Goal: Navigation & Orientation: Find specific page/section

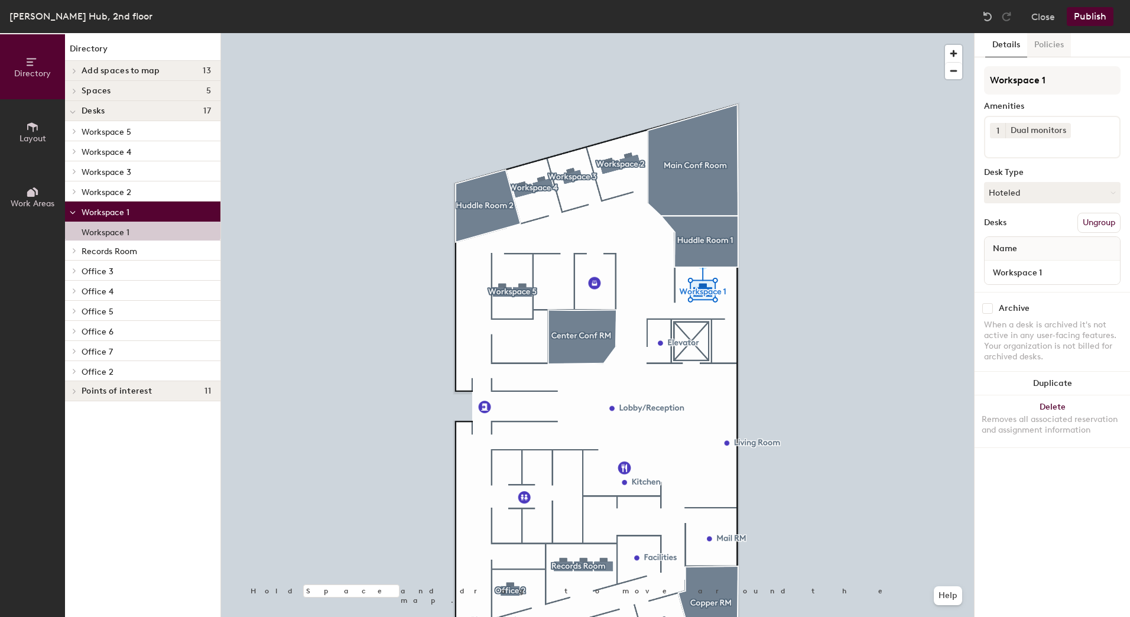
click at [1056, 39] on button "Policies" at bounding box center [1049, 45] width 44 height 24
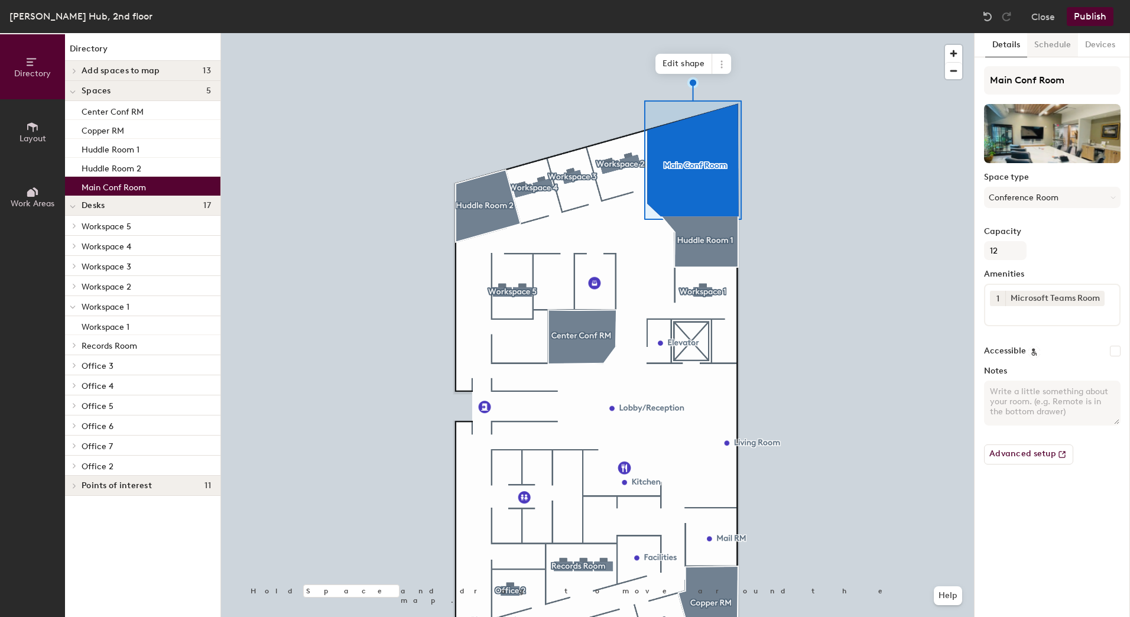
click at [1068, 42] on button "Schedule" at bounding box center [1052, 45] width 51 height 24
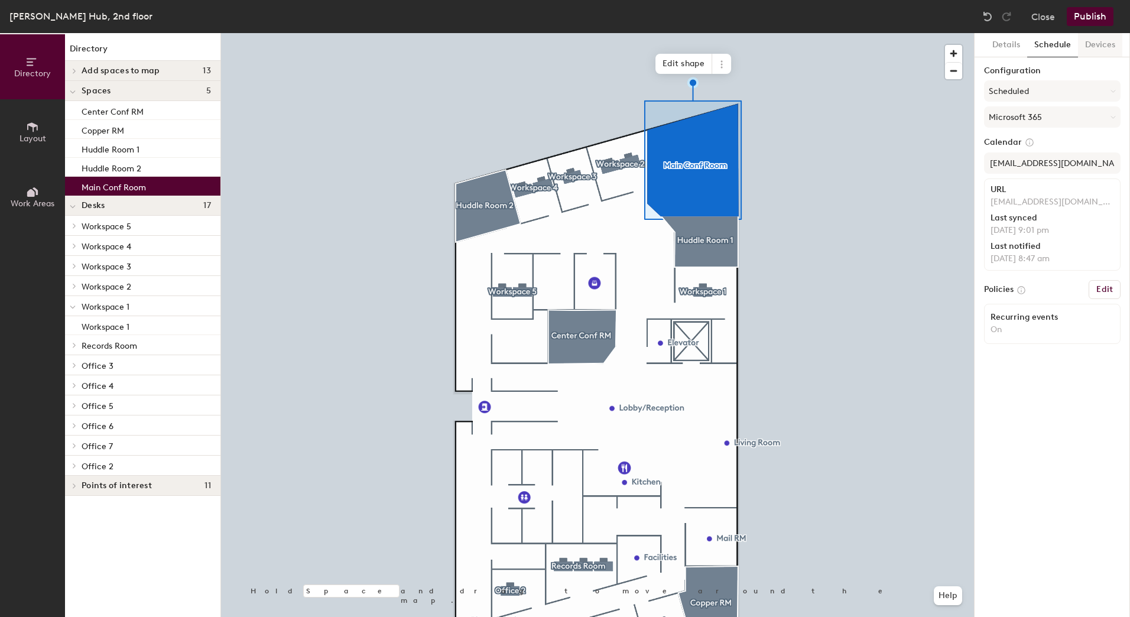
click at [1102, 46] on button "Devices" at bounding box center [1100, 45] width 44 height 24
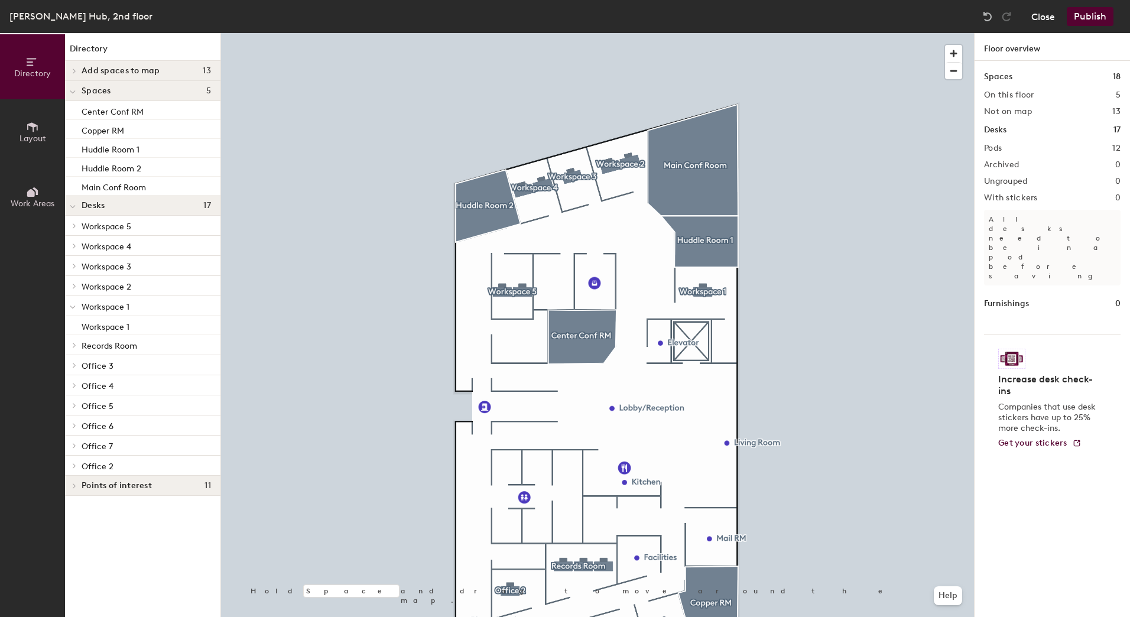
click at [1037, 12] on button "Close" at bounding box center [1043, 16] width 24 height 19
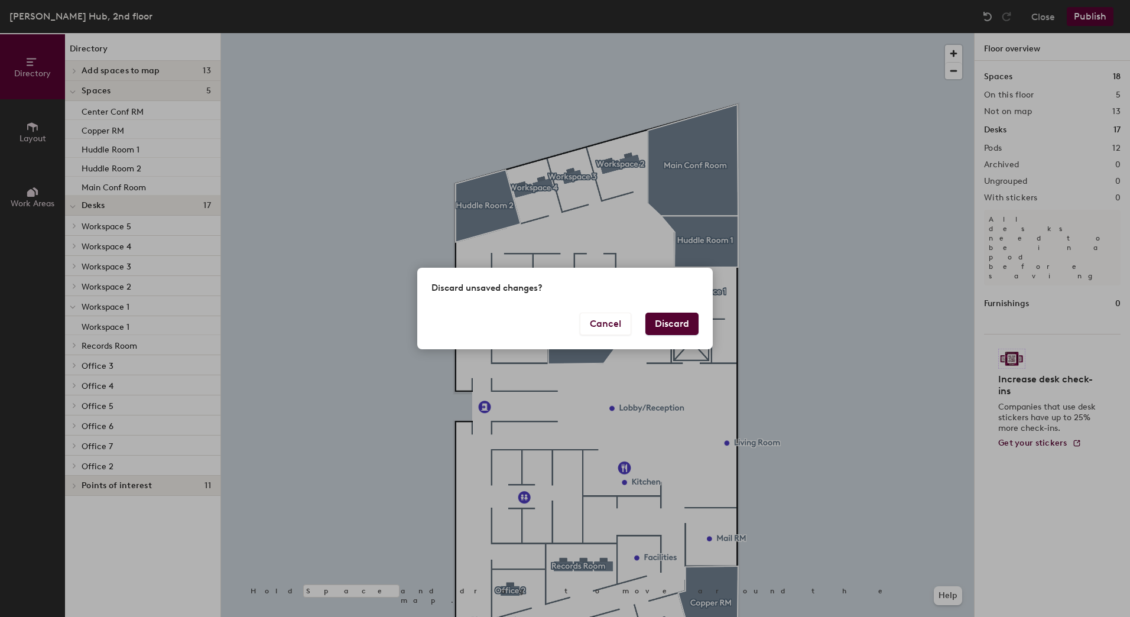
click at [672, 321] on button "Discard" at bounding box center [671, 324] width 53 height 22
